Goal: Obtain resource: Obtain resource

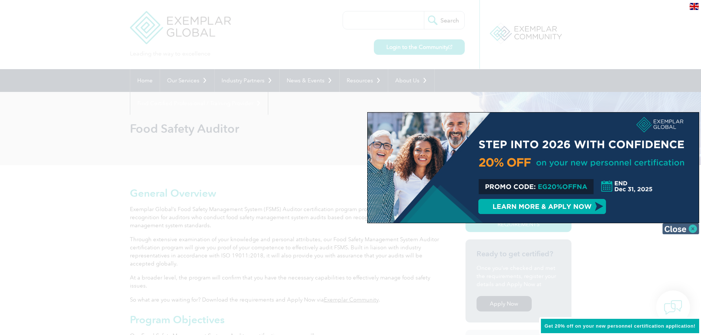
click at [690, 227] on img at bounding box center [681, 229] width 37 height 11
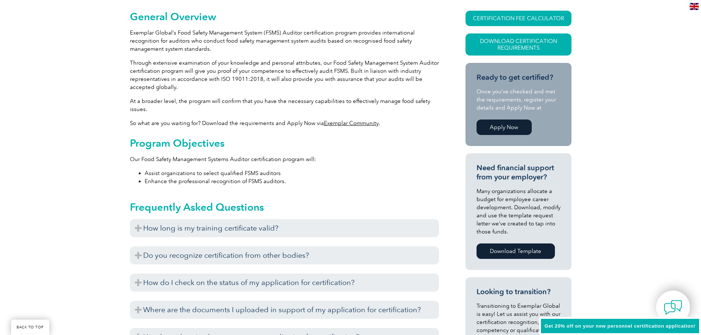
scroll to position [184, 0]
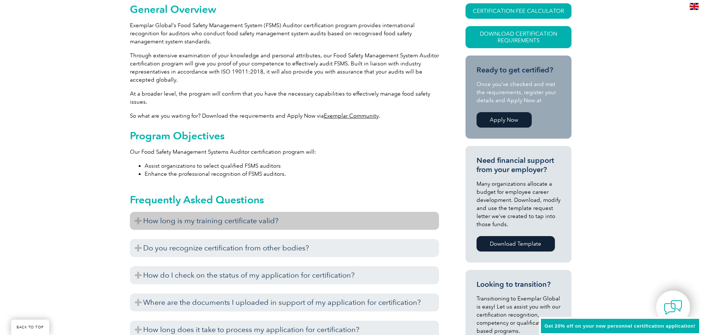
click at [142, 221] on h3 "How long is my training certificate valid?" at bounding box center [284, 221] width 309 height 18
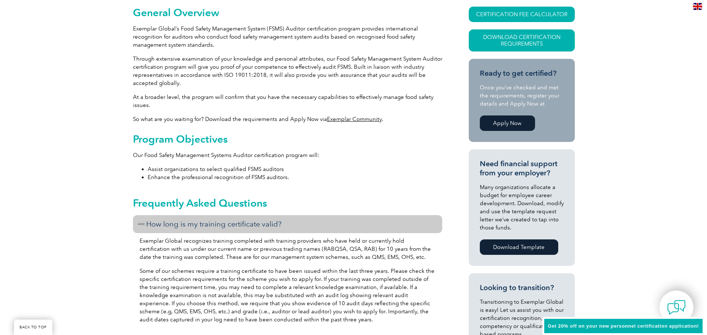
scroll to position [147, 0]
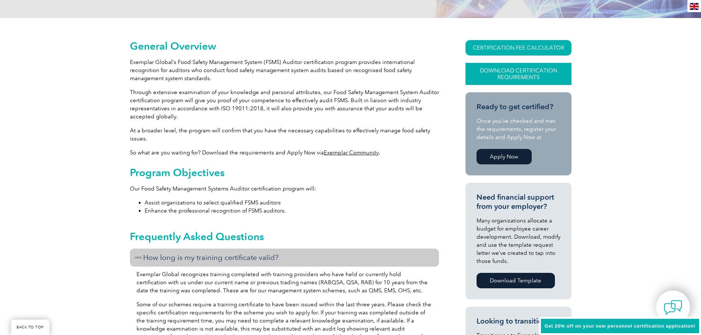
click at [529, 70] on link "Download Certification Requirements" at bounding box center [519, 74] width 106 height 22
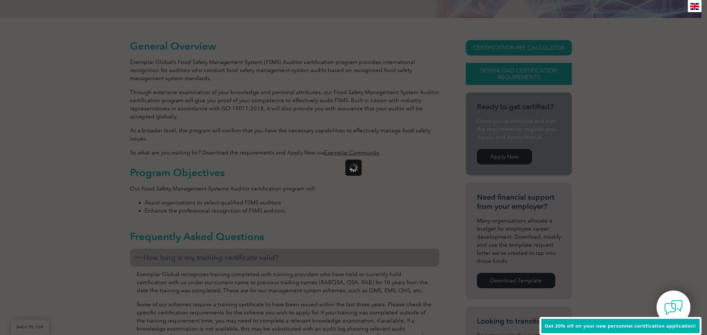
scroll to position [0, 0]
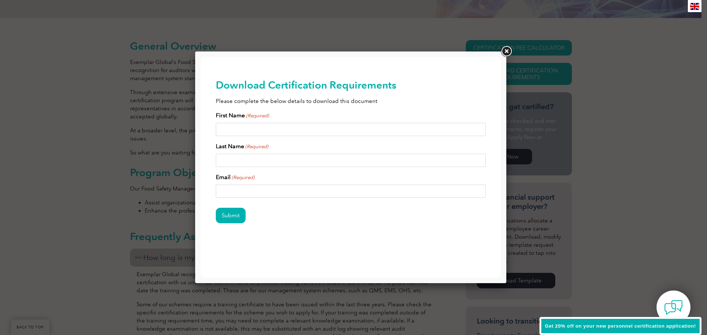
click at [272, 129] on input "First Name (Required)" at bounding box center [351, 129] width 270 height 13
type input "[PERSON_NAME]"
type input "[EMAIL_ADDRESS][DOMAIN_NAME]"
click at [241, 211] on input "Submit" at bounding box center [231, 215] width 30 height 15
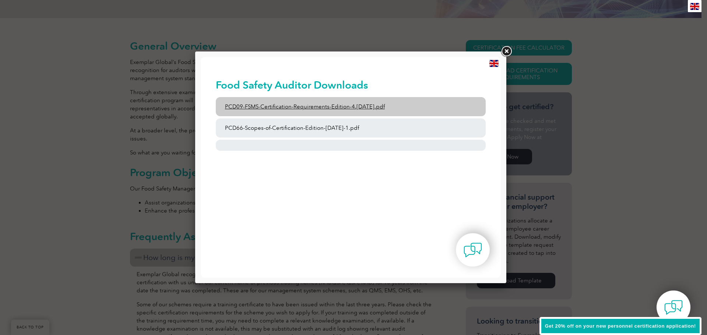
click at [335, 103] on link "PCD09-FSMS-Certification-Requirements-Edition-4.[DATE].pdf" at bounding box center [351, 106] width 270 height 19
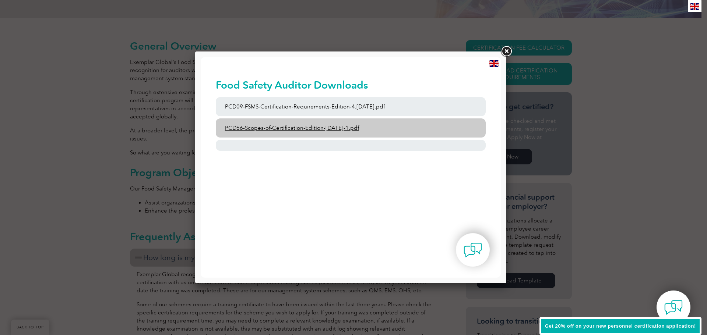
click at [363, 127] on link "PCD66-Scopes-of-Certification-Edition-[DATE]-1.pdf" at bounding box center [351, 128] width 270 height 19
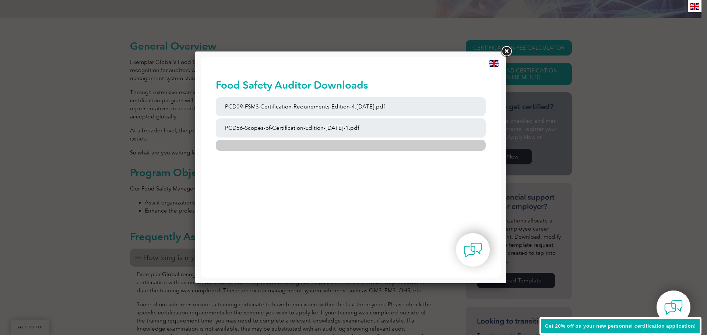
click at [316, 145] on link at bounding box center [351, 145] width 270 height 11
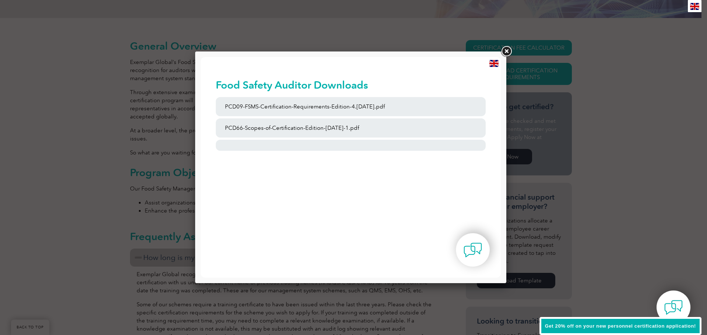
click at [505, 48] on link at bounding box center [506, 51] width 13 height 13
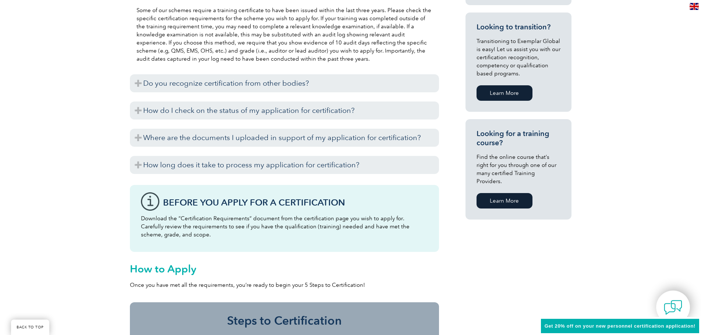
scroll to position [405, 0]
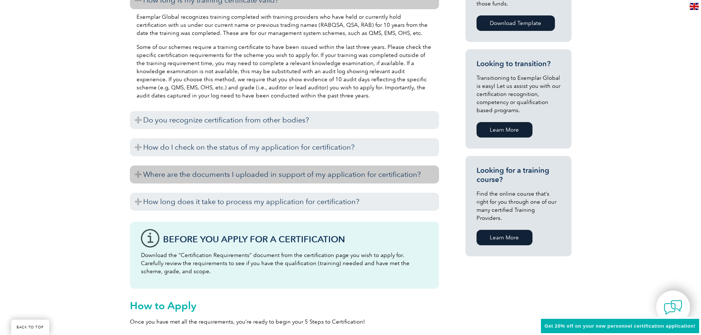
click at [138, 172] on h3 "Where are the documents I uploaded in support of my application for certificati…" at bounding box center [284, 175] width 309 height 18
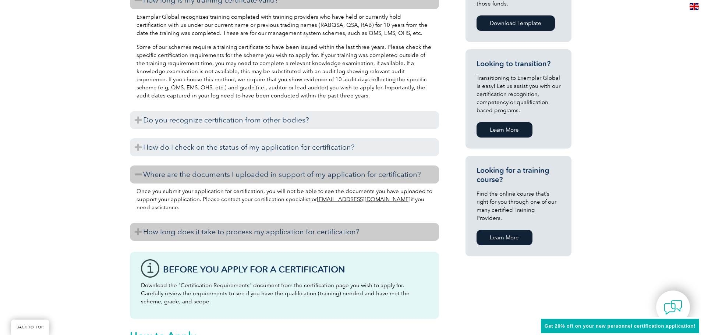
click at [138, 229] on h3 "How long does it take to process my application for certification?" at bounding box center [284, 232] width 309 height 18
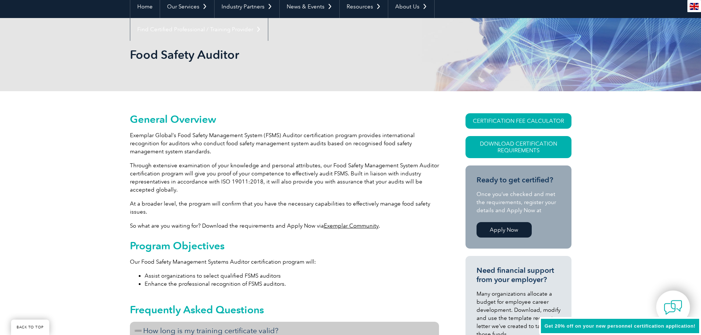
scroll to position [74, 0]
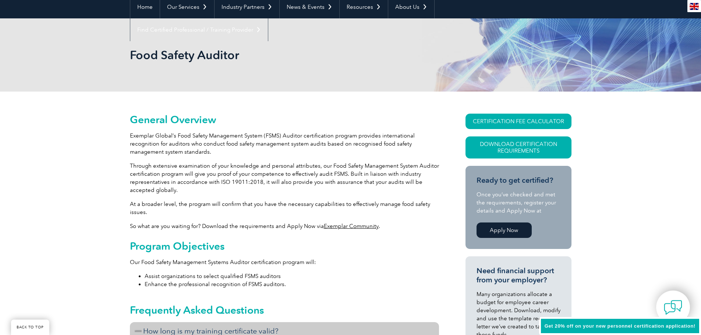
click at [501, 230] on link "Apply Now" at bounding box center [504, 230] width 55 height 15
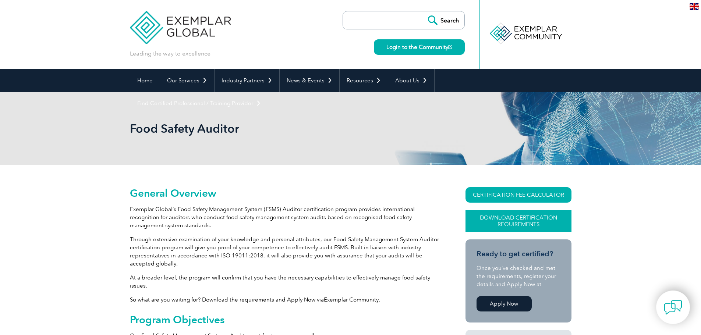
click at [524, 221] on link "Download Certification Requirements" at bounding box center [519, 221] width 106 height 22
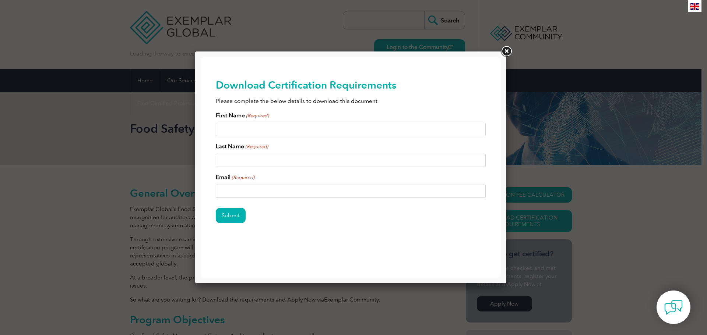
click at [505, 49] on link at bounding box center [506, 51] width 13 height 13
